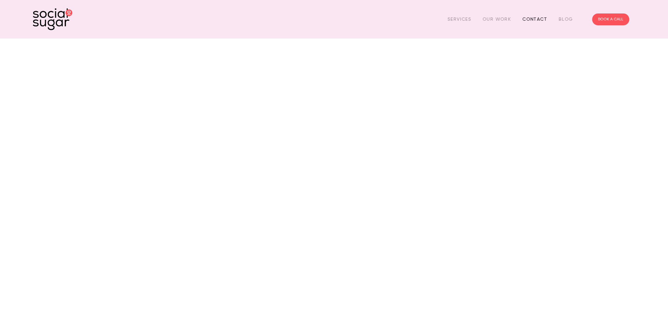
click at [537, 17] on link "Contact" at bounding box center [534, 19] width 25 height 10
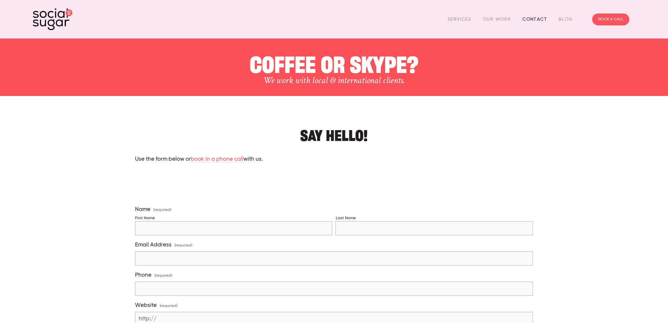
click at [533, 22] on link "Contact" at bounding box center [534, 19] width 25 height 10
click at [55, 16] on img at bounding box center [52, 19] width 39 height 22
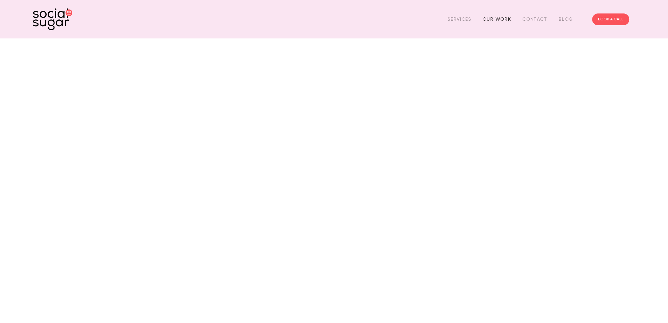
click at [498, 19] on link "Our Work" at bounding box center [497, 19] width 28 height 10
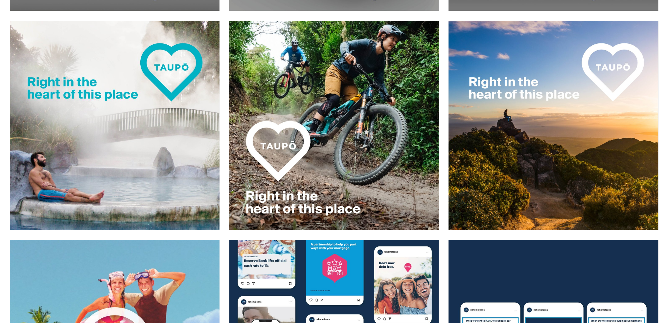
scroll to position [350, 0]
